Goal: Task Accomplishment & Management: Manage account settings

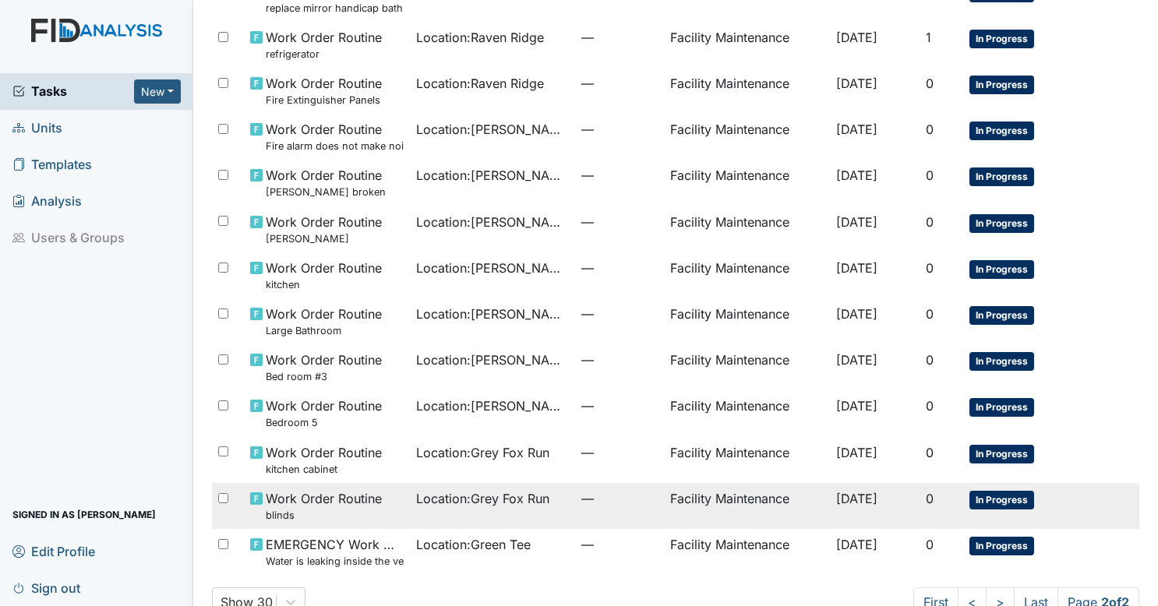
scroll to position [633, 0]
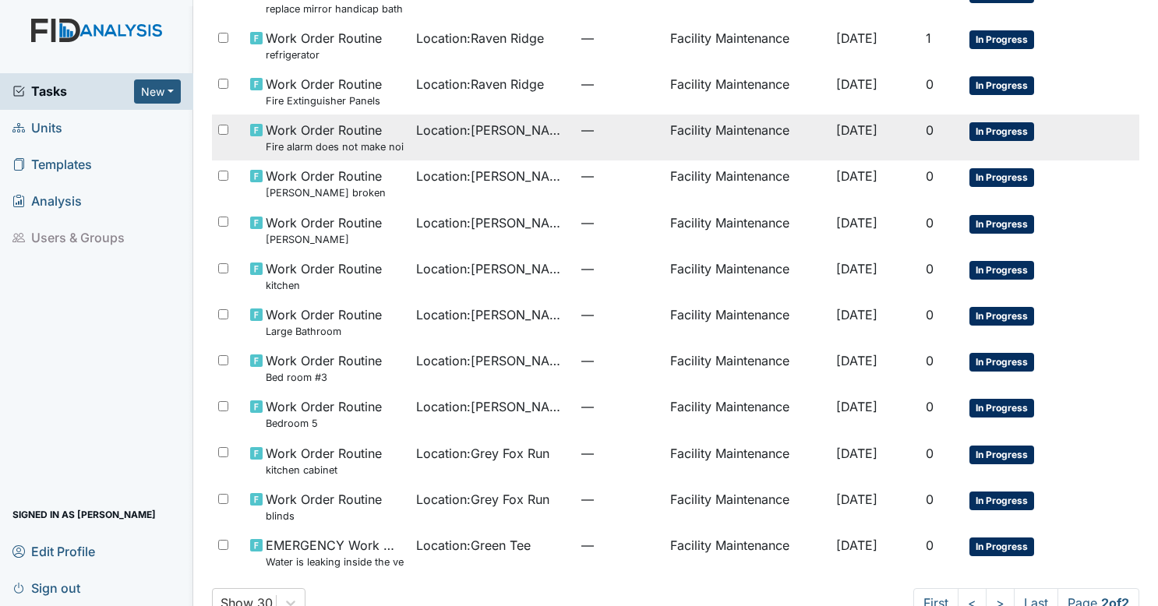
click at [531, 154] on td "Location : [PERSON_NAME]." at bounding box center [493, 138] width 166 height 46
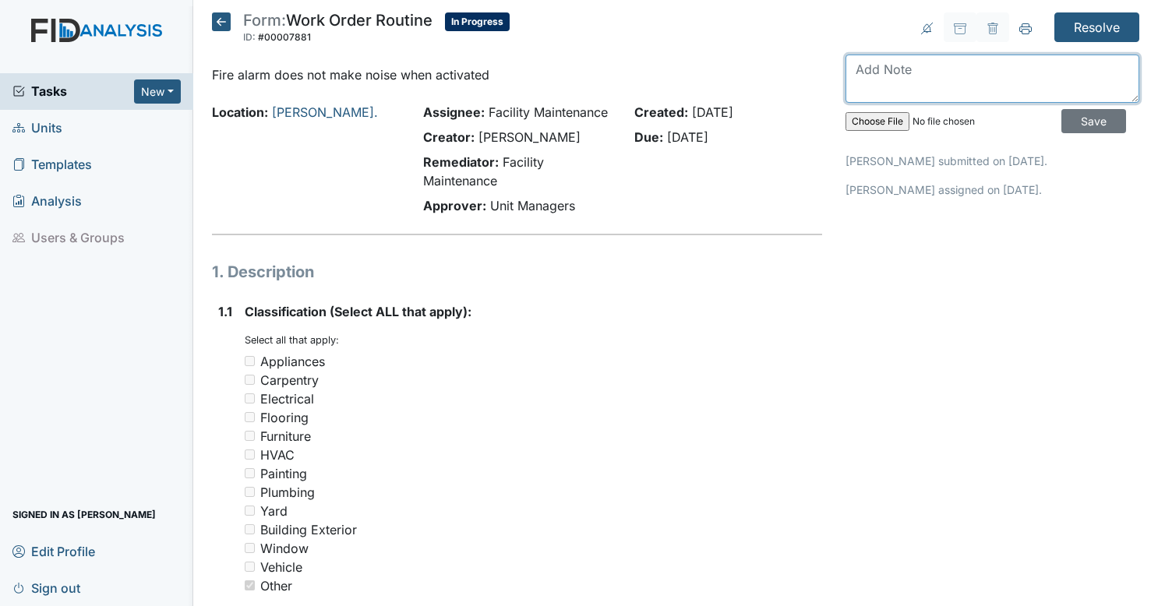
click at [911, 66] on textarea at bounding box center [992, 79] width 294 height 48
type textarea "should be fixed now"
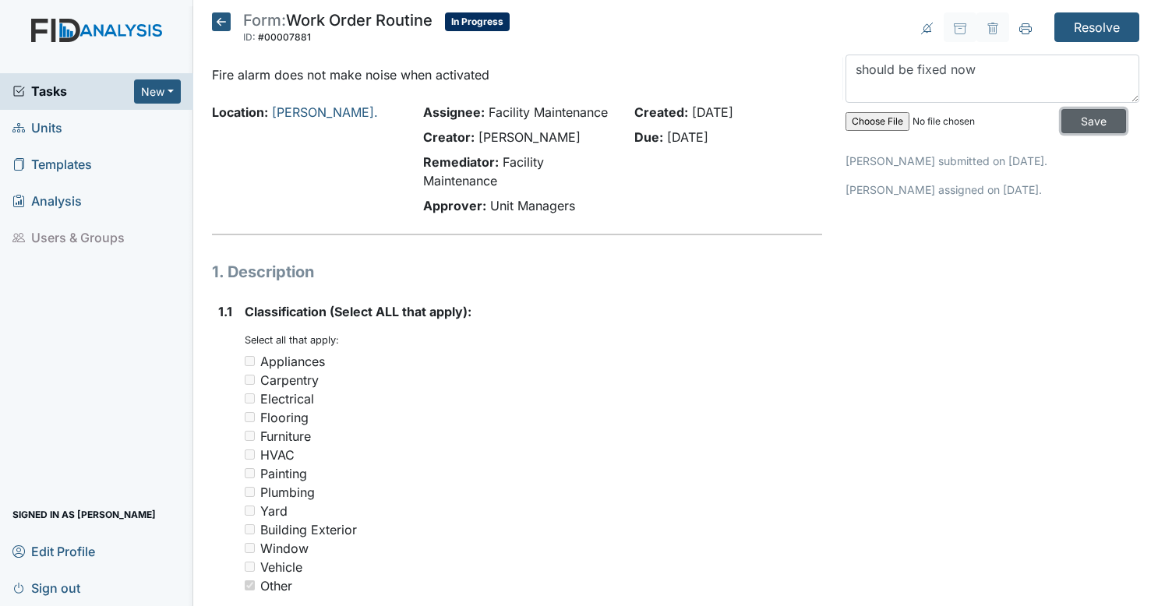
click at [1069, 130] on input "Save" at bounding box center [1093, 121] width 65 height 24
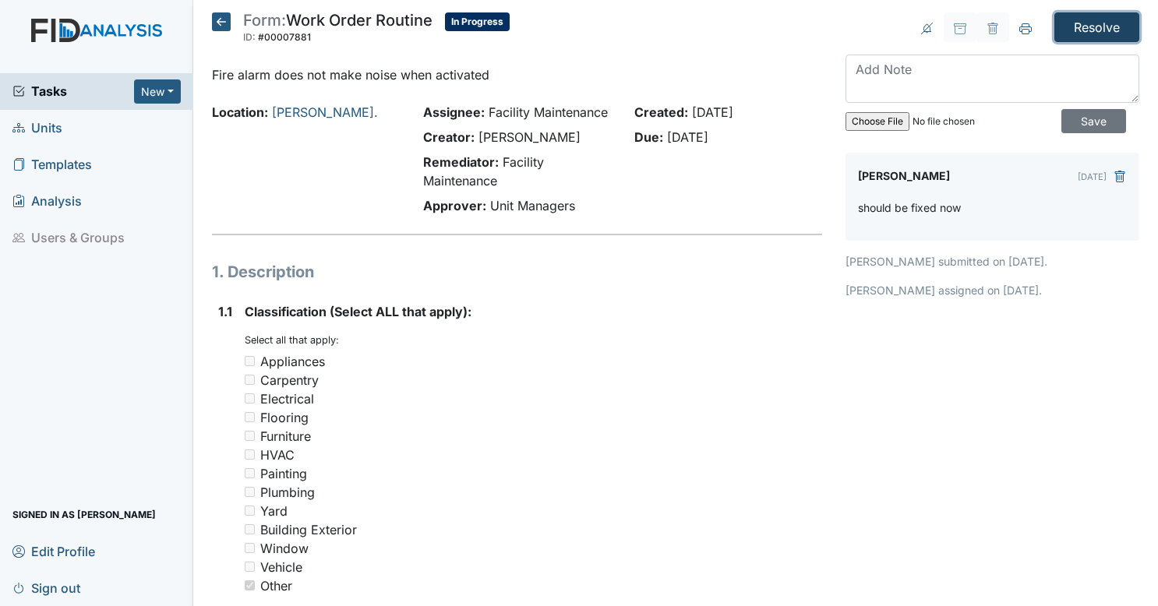
click at [1095, 33] on input "Resolve" at bounding box center [1096, 27] width 85 height 30
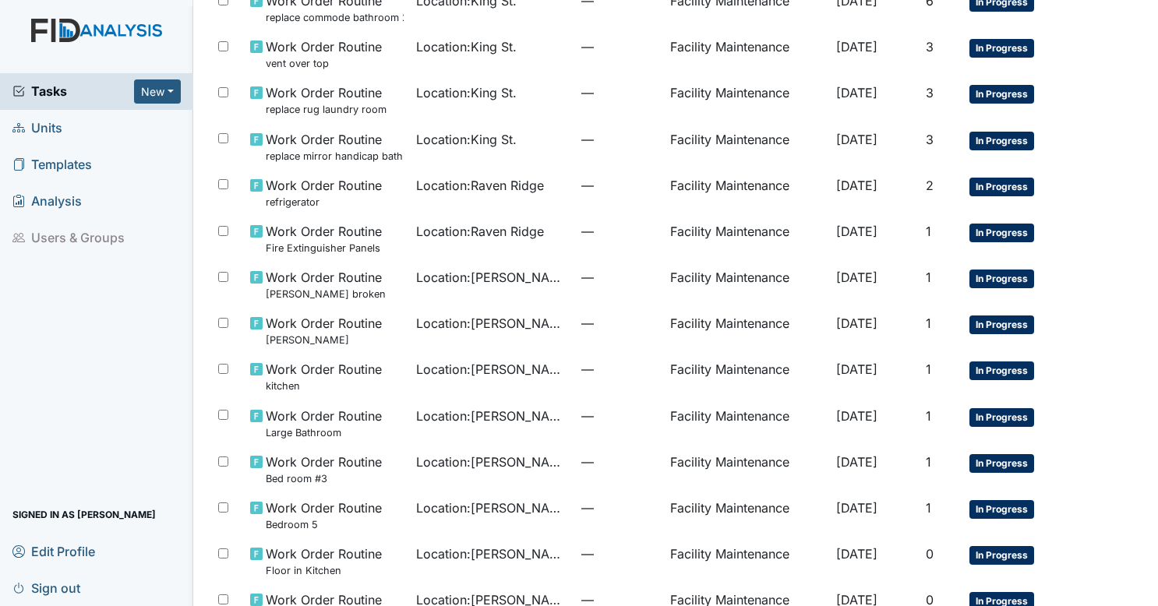
scroll to position [734, 0]
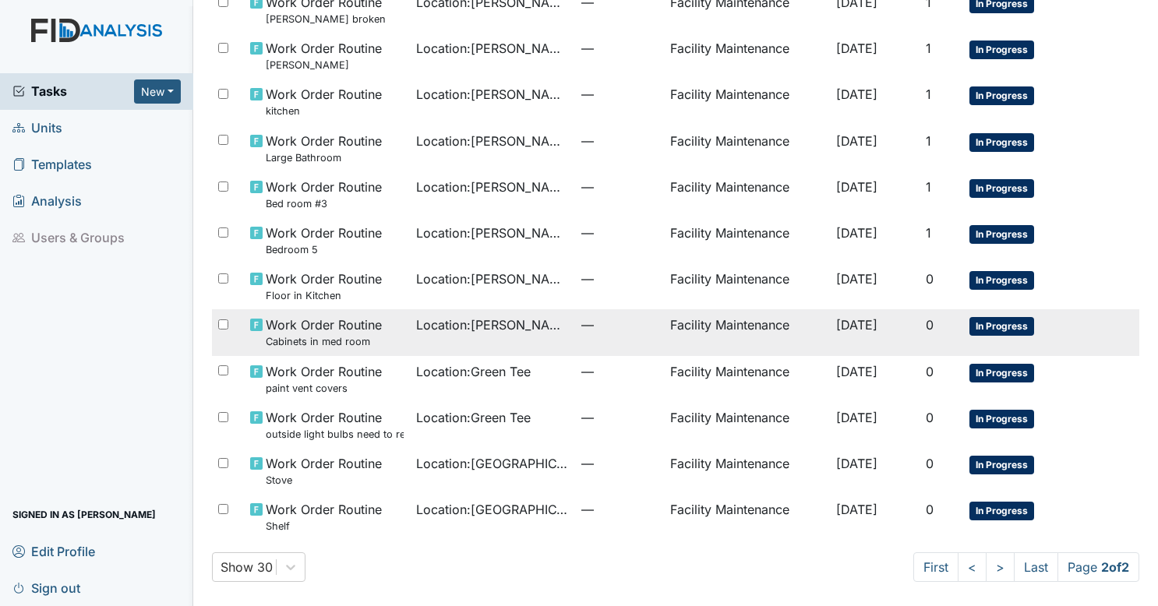
click at [533, 343] on td "Location : McKeel Loop" at bounding box center [493, 332] width 166 height 46
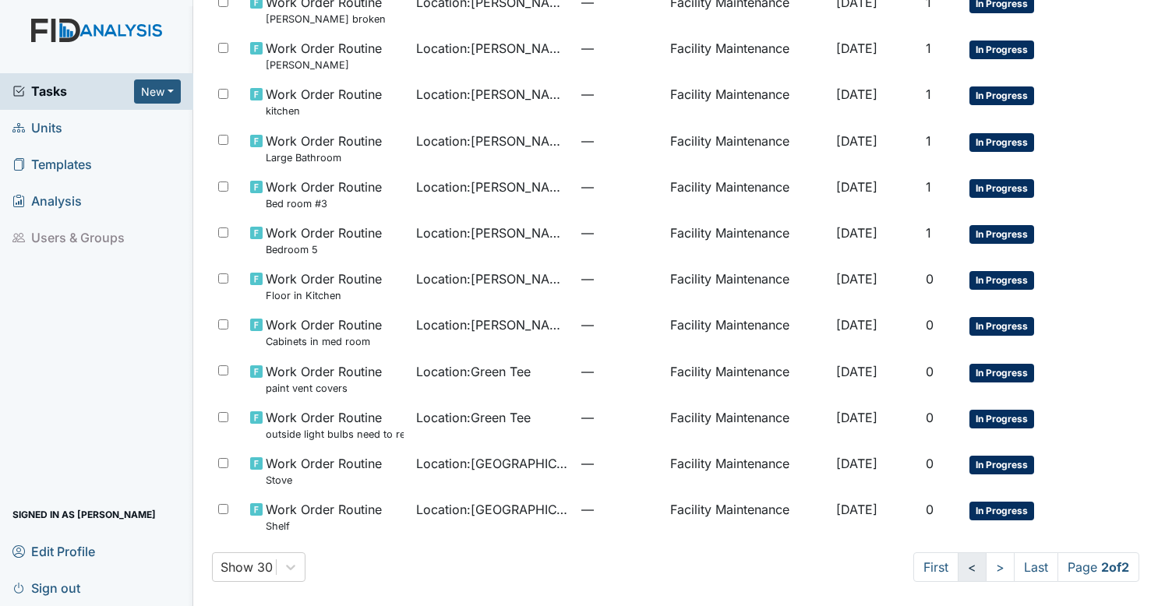
click at [957, 569] on link "<" at bounding box center [971, 567] width 29 height 30
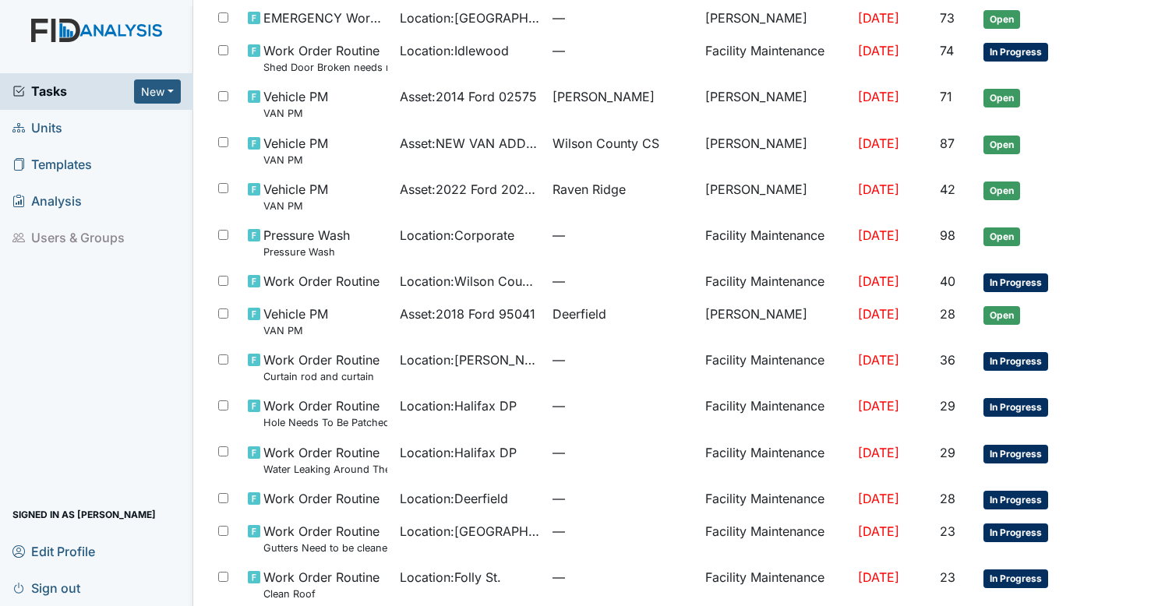
scroll to position [857, 0]
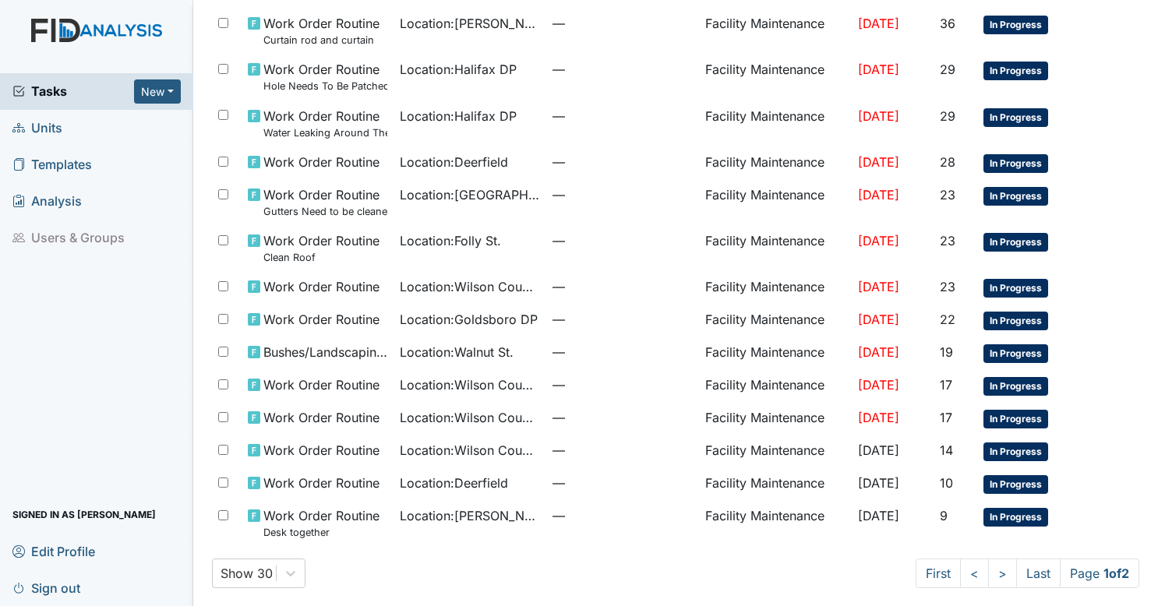
drag, startPoint x: 55, startPoint y: 590, endPoint x: 31, endPoint y: 583, distance: 24.2
click at [31, 583] on span "Sign out" at bounding box center [46, 588] width 68 height 24
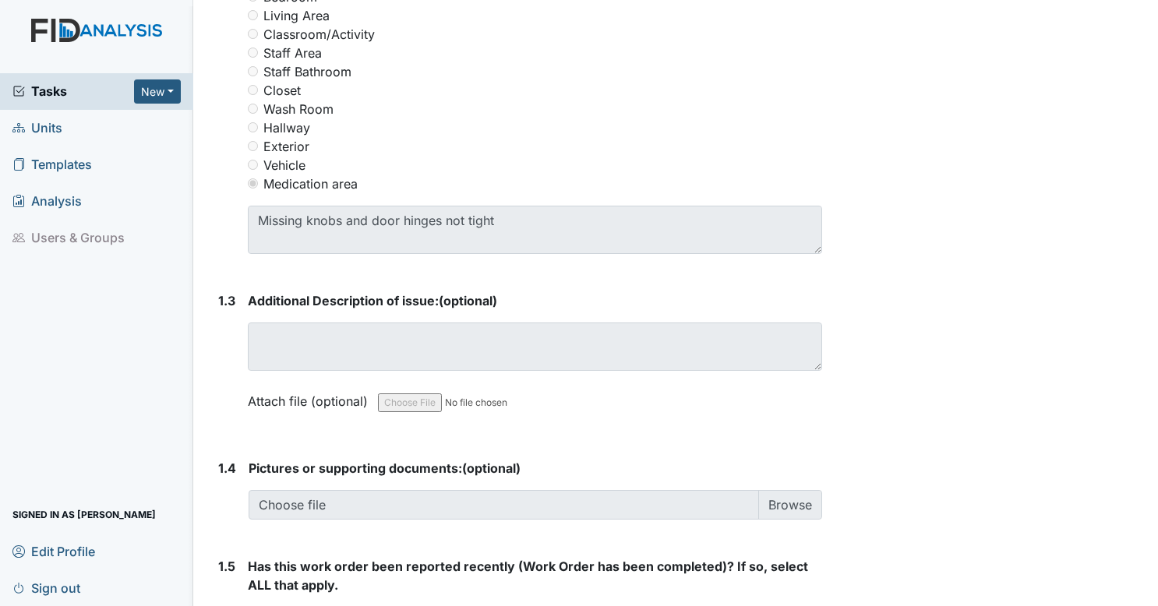
scroll to position [811, 0]
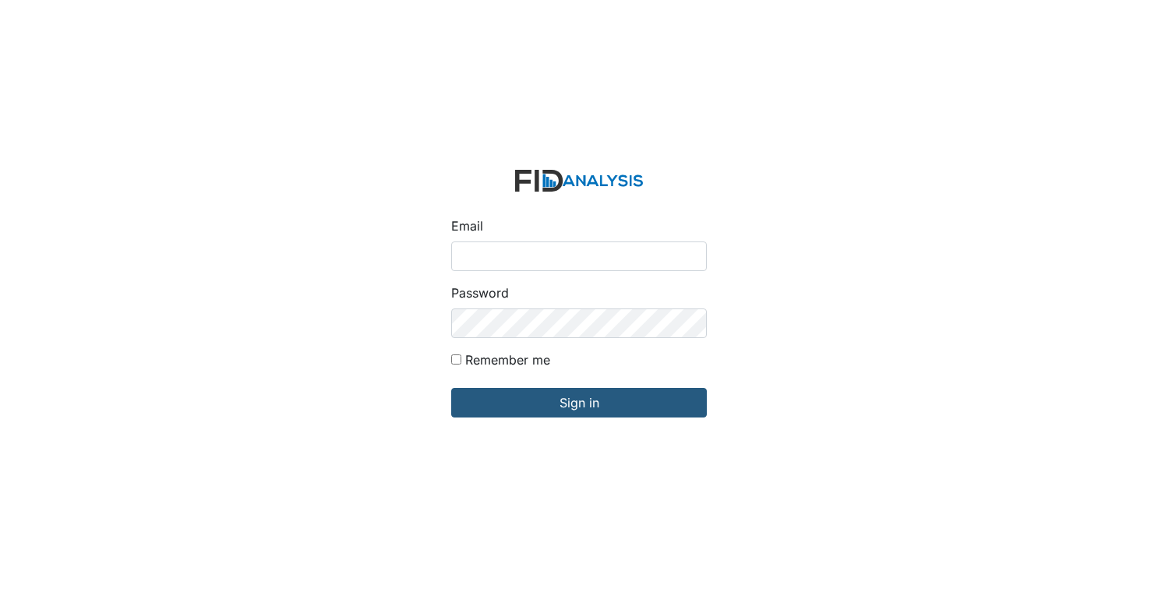
type input "[EMAIL_ADDRESS][DOMAIN_NAME]"
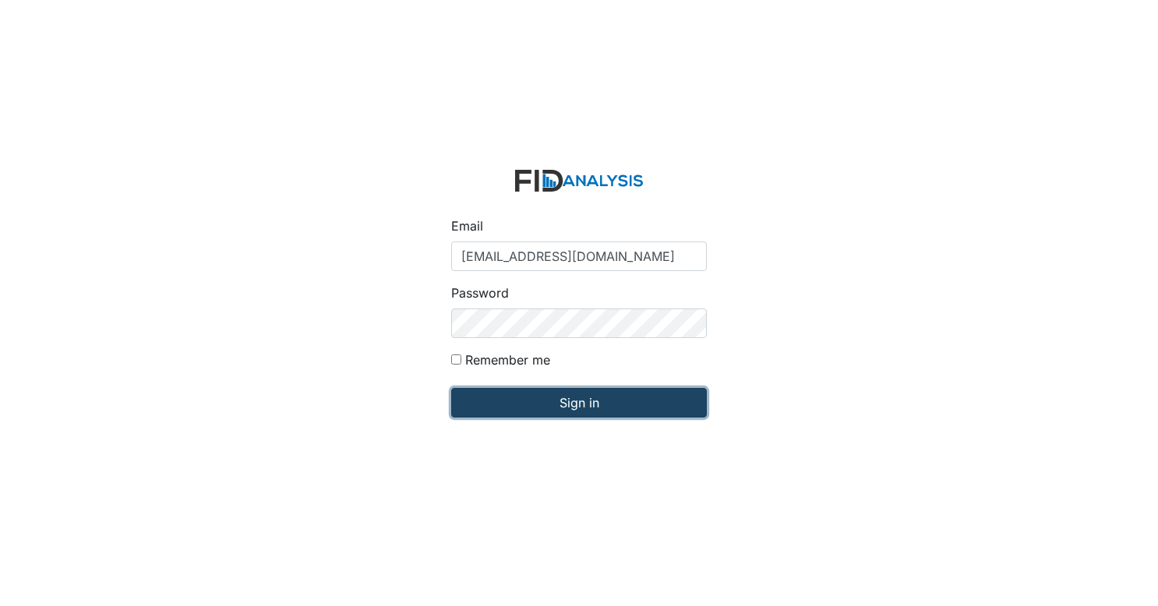
click at [536, 399] on input "Sign in" at bounding box center [578, 403] width 255 height 30
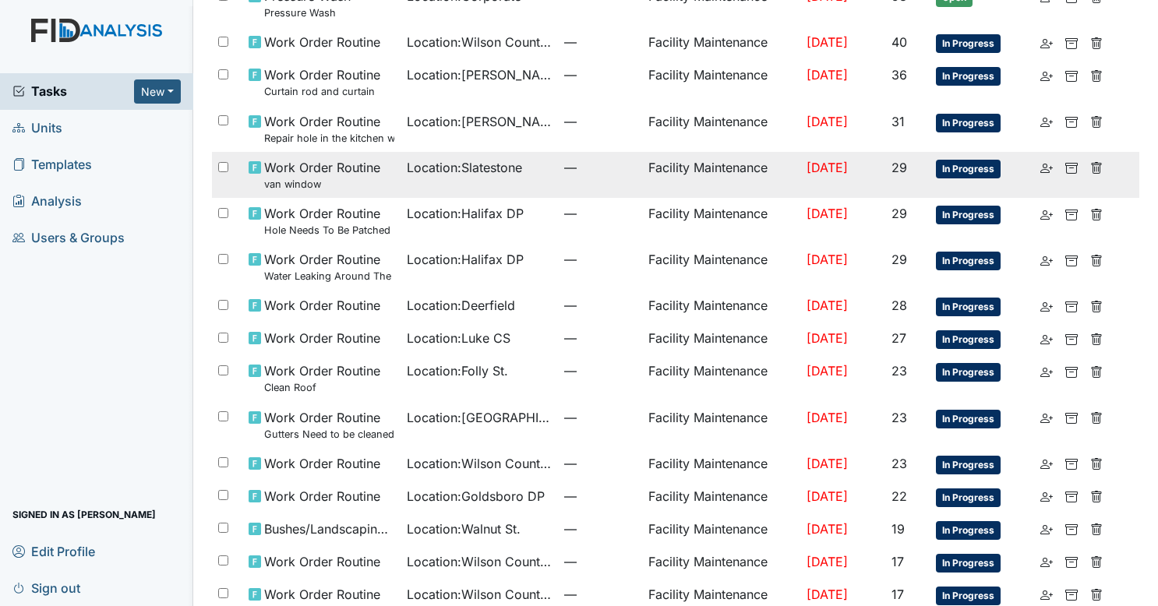
scroll to position [347, 0]
